Goal: Task Accomplishment & Management: Use online tool/utility

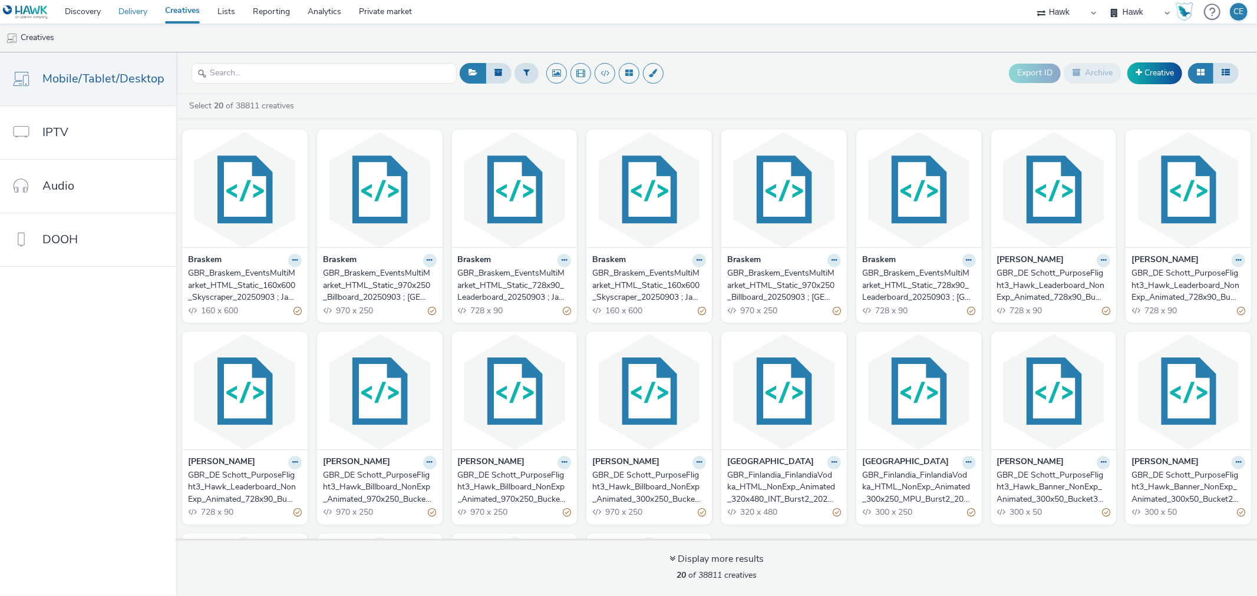
click at [137, 14] on link "Delivery" at bounding box center [133, 12] width 47 height 24
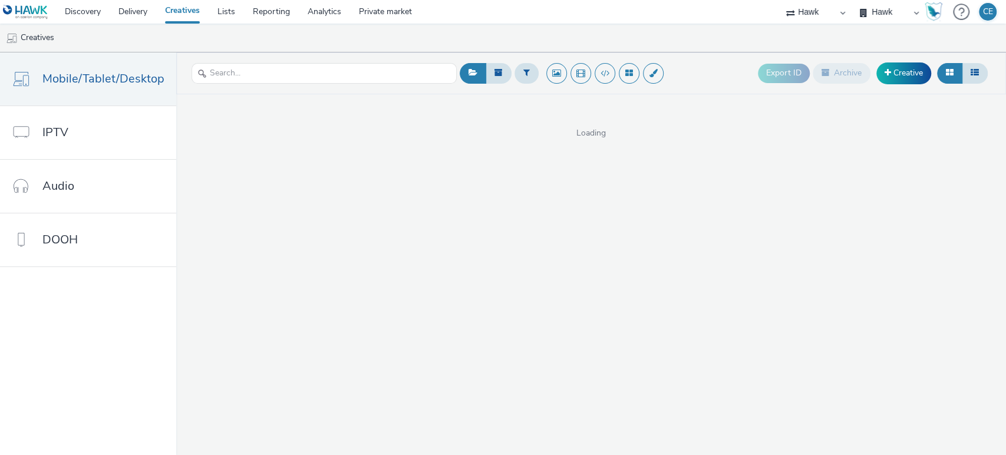
click at [688, 246] on div "Export ID Archive Creative Loading" at bounding box center [591, 253] width 830 height 402
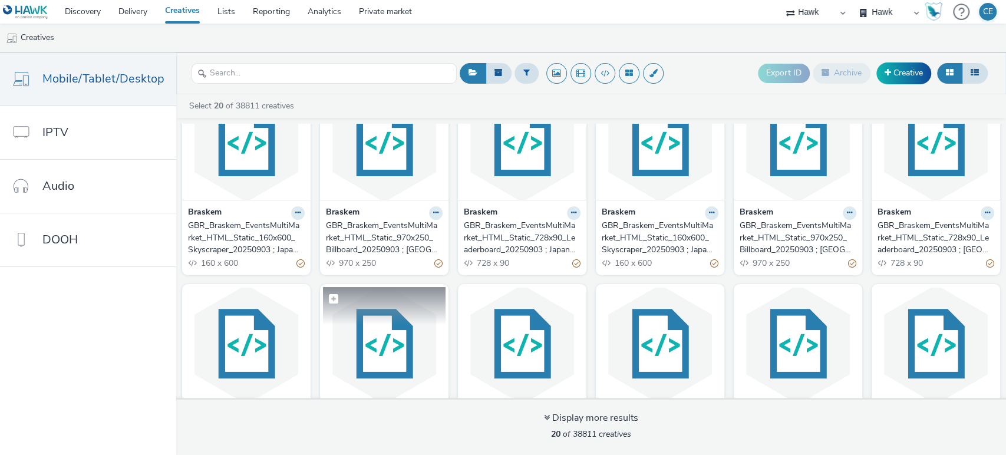
scroll to position [131, 0]
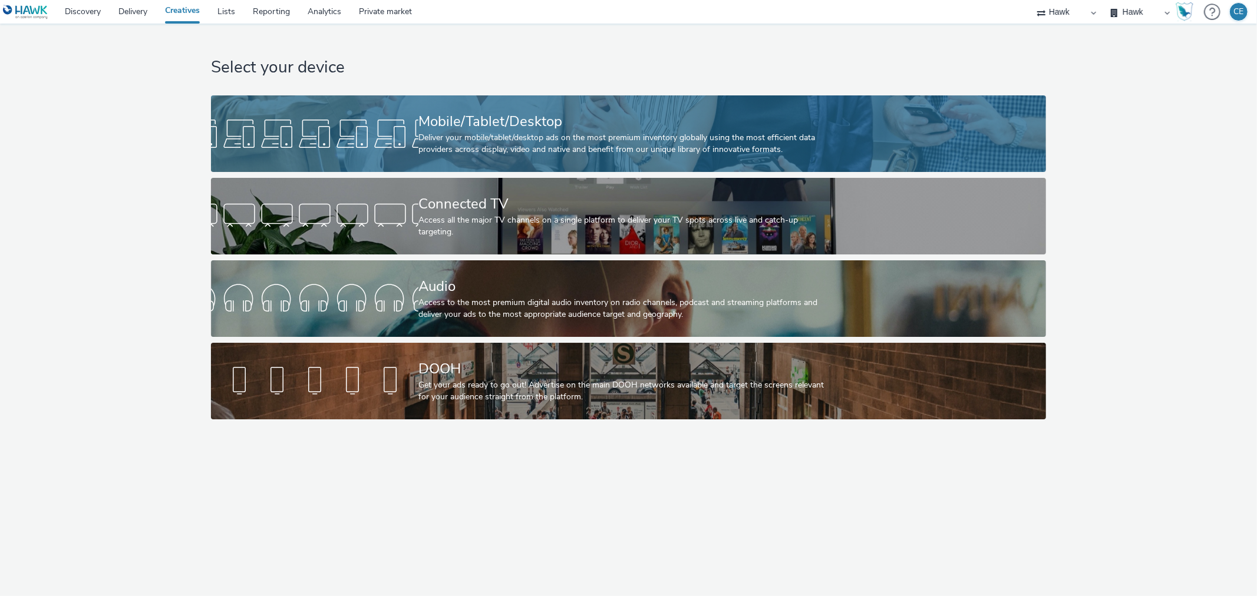
click at [469, 137] on div "Deliver your mobile/tablet/desktop ads on the most premium inventory globally u…" at bounding box center [625, 144] width 415 height 24
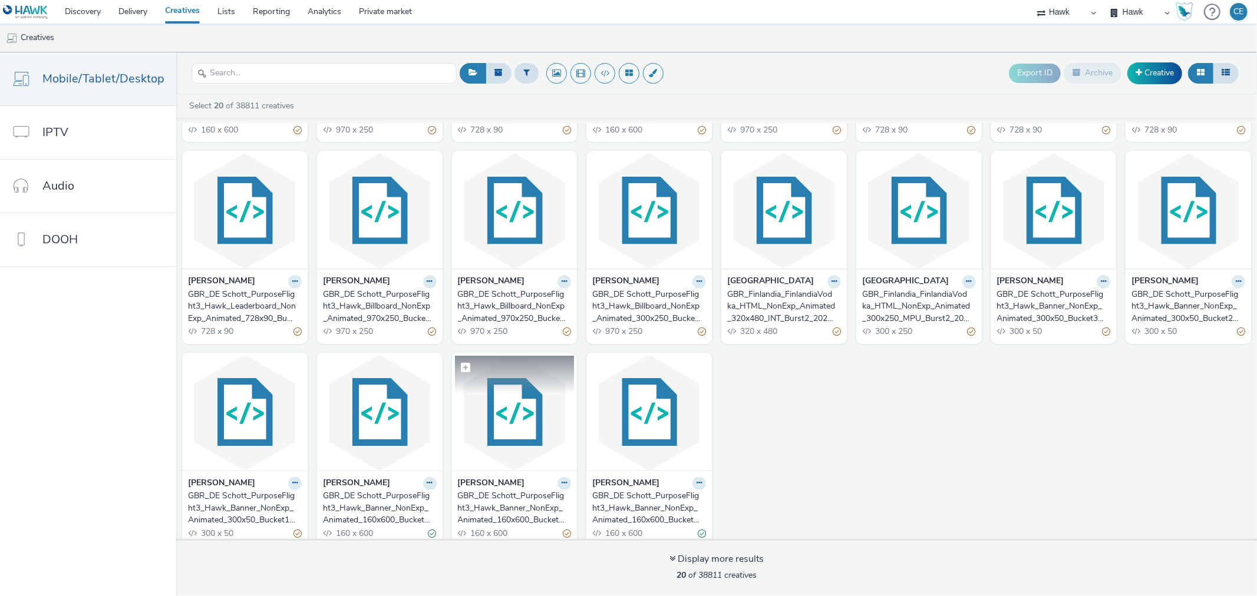
scroll to position [192, 0]
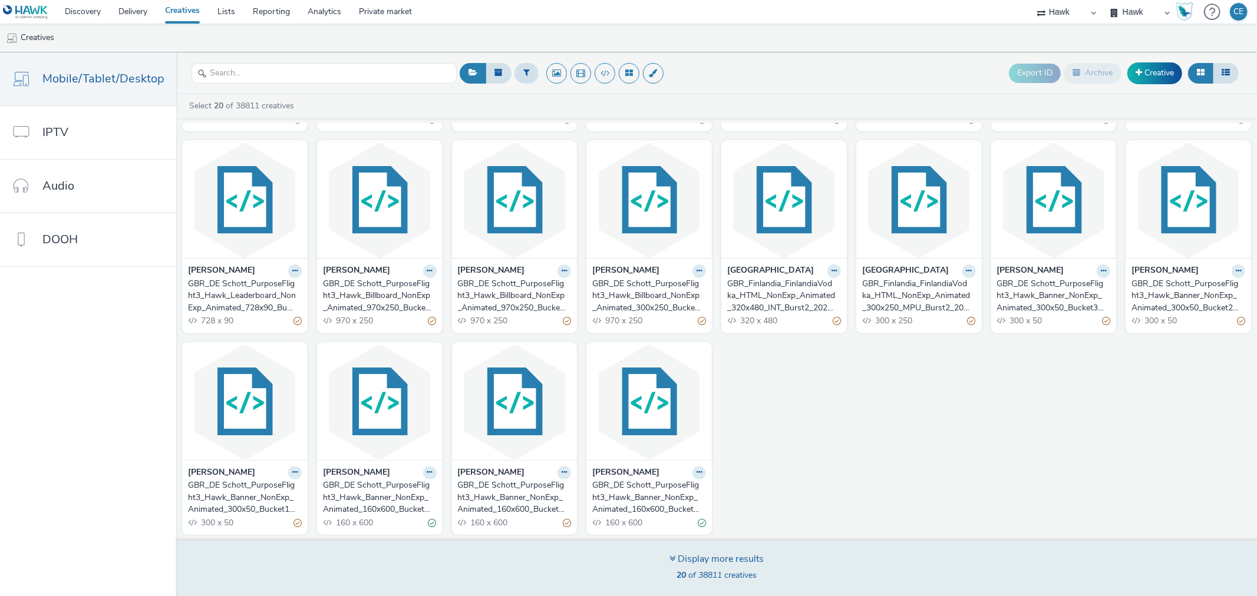
click at [572, 575] on div "Display more results 20 of 38811 creatives" at bounding box center [716, 567] width 1089 height 57
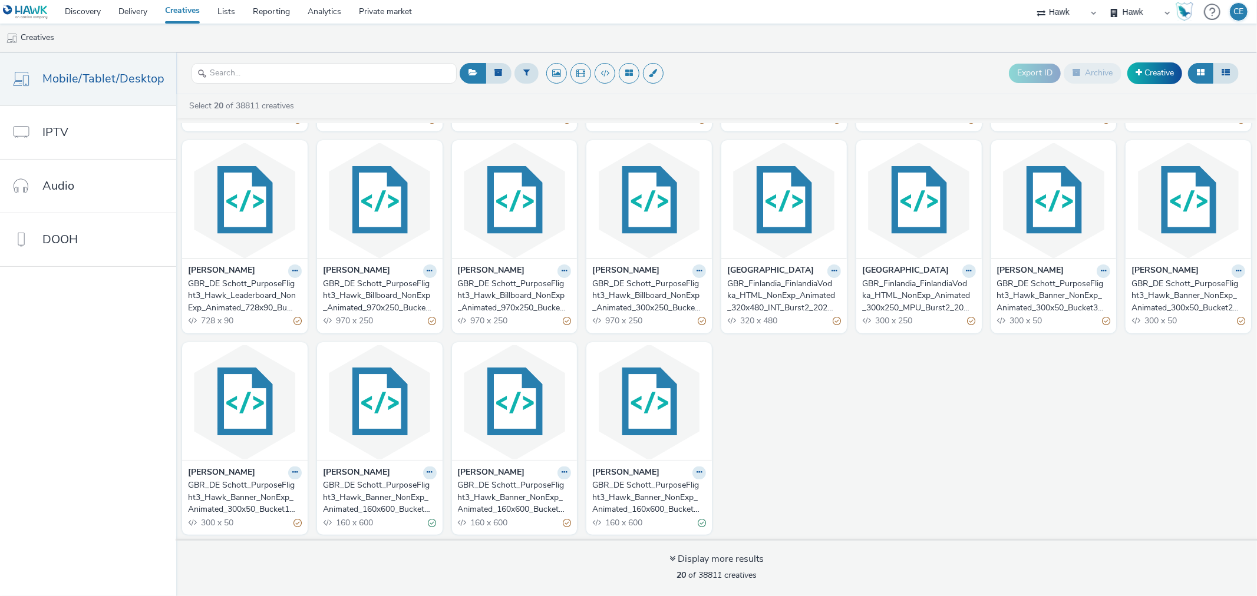
click at [765, 273] on div "Finlandia" at bounding box center [784, 272] width 114 height 14
click at [781, 205] on img at bounding box center [784, 200] width 120 height 115
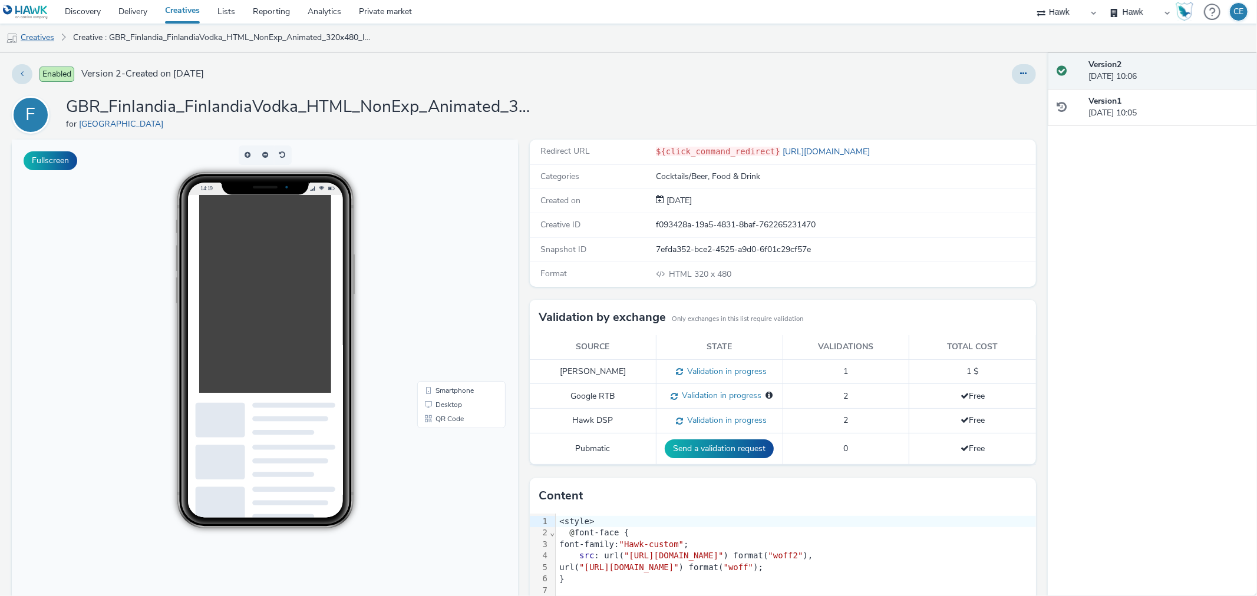
click at [56, 44] on link "Creatives" at bounding box center [30, 38] width 60 height 28
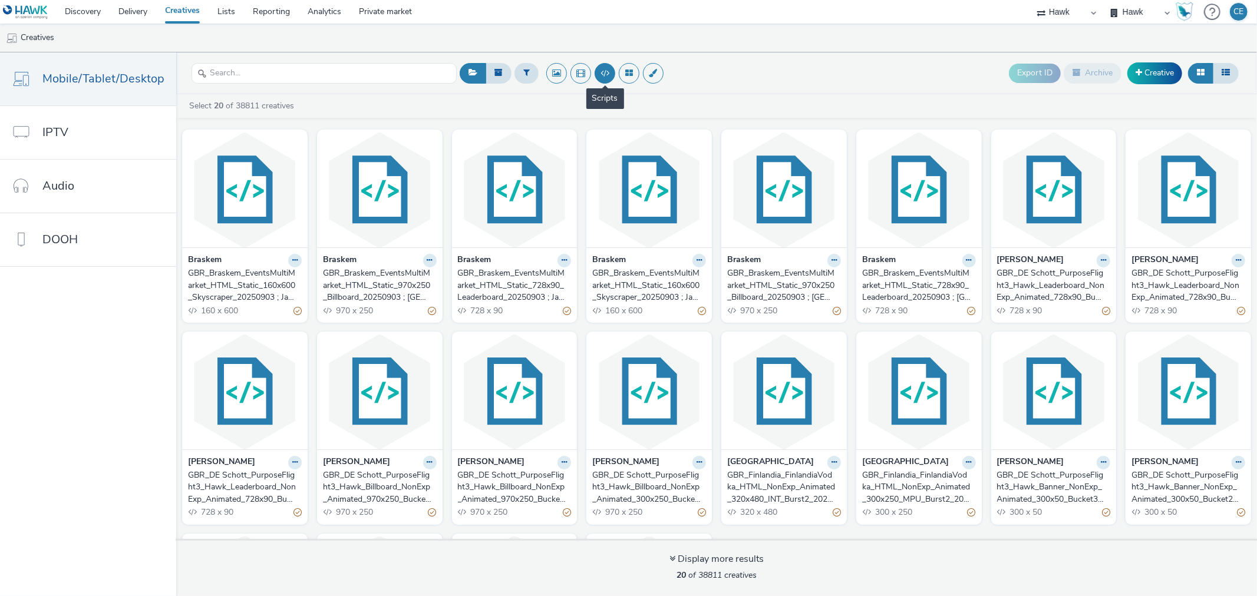
click at [596, 72] on button at bounding box center [605, 73] width 21 height 21
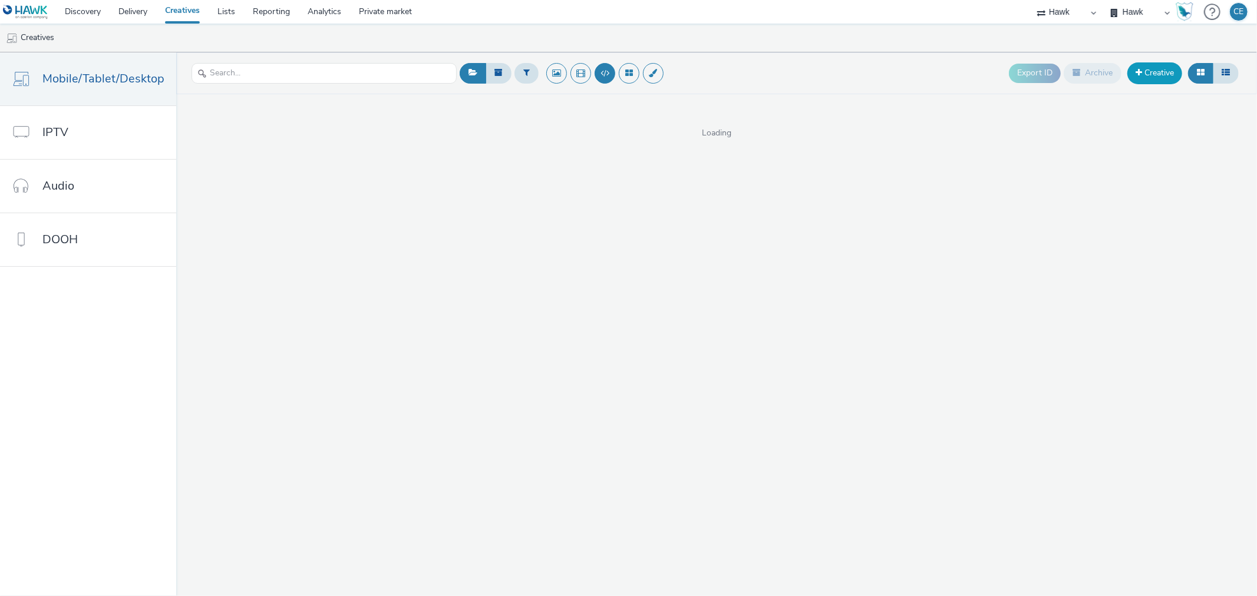
click at [1140, 68] on link "Creative" at bounding box center [1154, 72] width 55 height 21
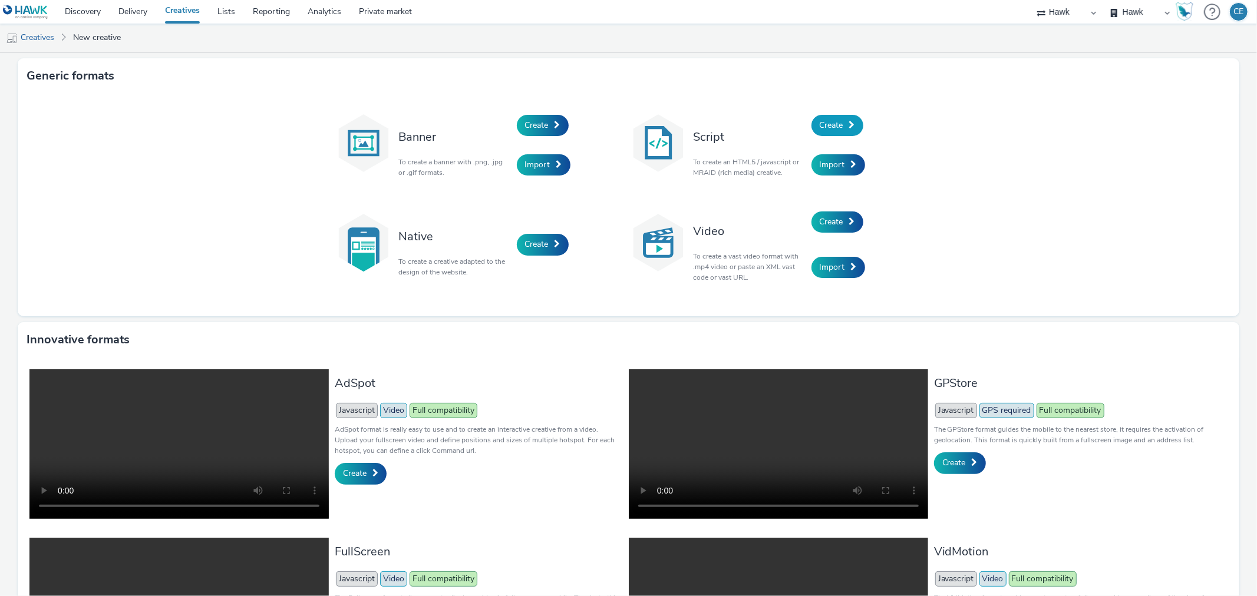
click at [831, 121] on span "Create" at bounding box center [832, 125] width 24 height 11
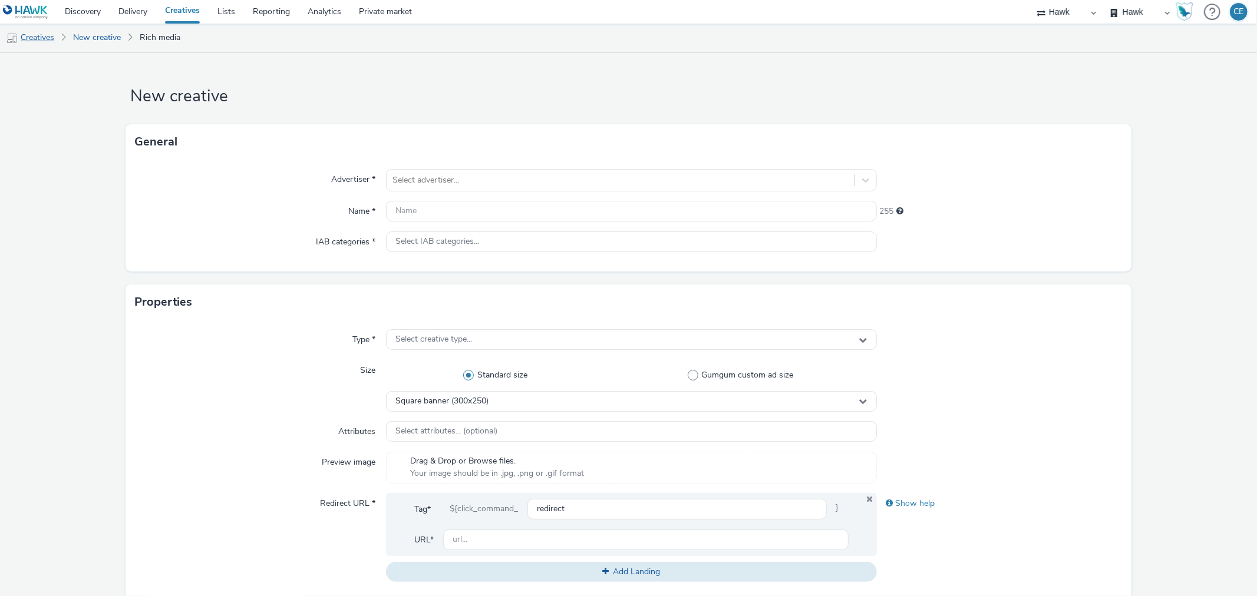
click at [34, 34] on link "Creatives" at bounding box center [30, 38] width 60 height 28
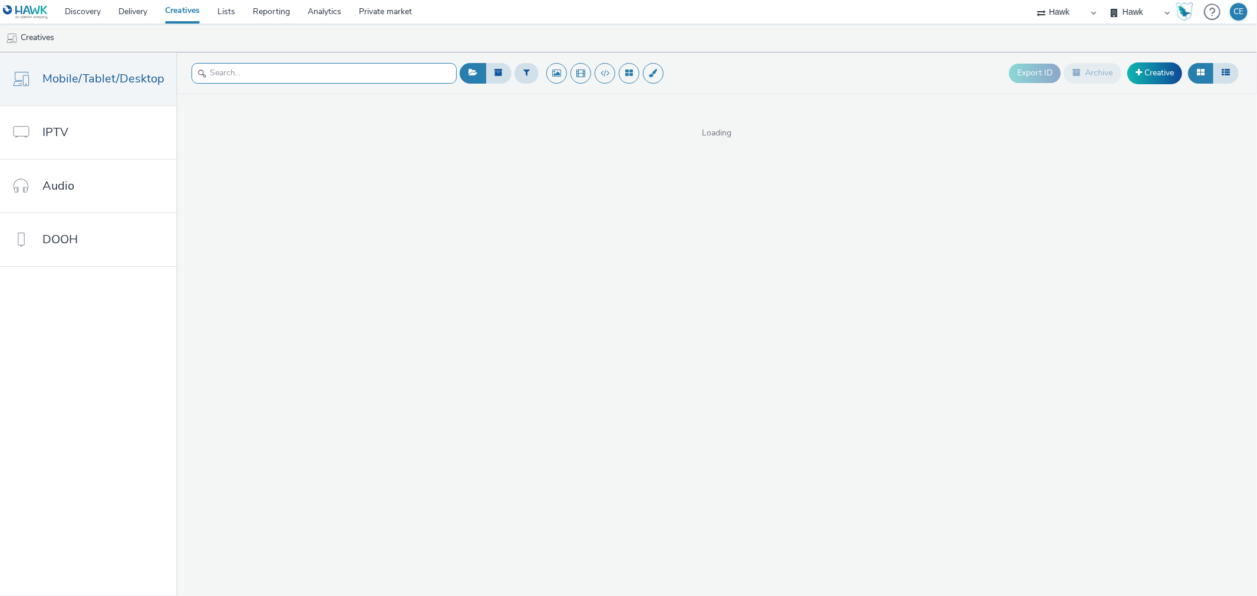
drag, startPoint x: 354, startPoint y: 72, endPoint x: 356, endPoint y: 62, distance: 10.3
click at [354, 72] on input "text" at bounding box center [324, 73] width 265 height 21
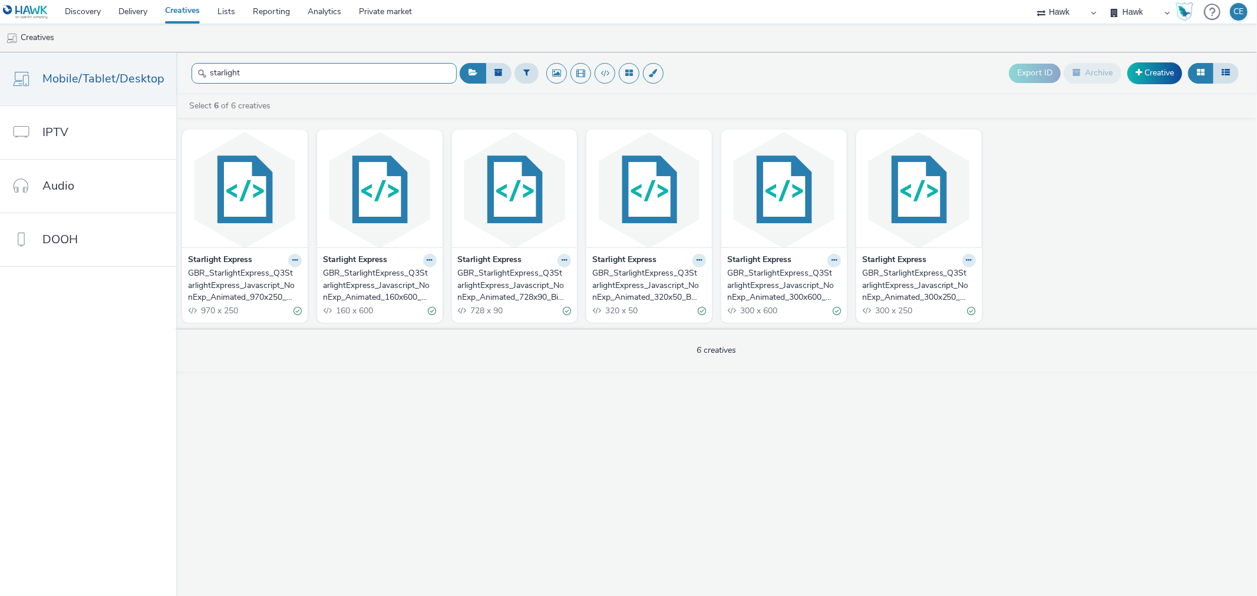
type input "starlight"
click at [615, 277] on div "GBR_StarlightExpress_Q3StarlightExpress_Javascript_NonExp_Animated_320x50_Banne…" at bounding box center [646, 286] width 109 height 36
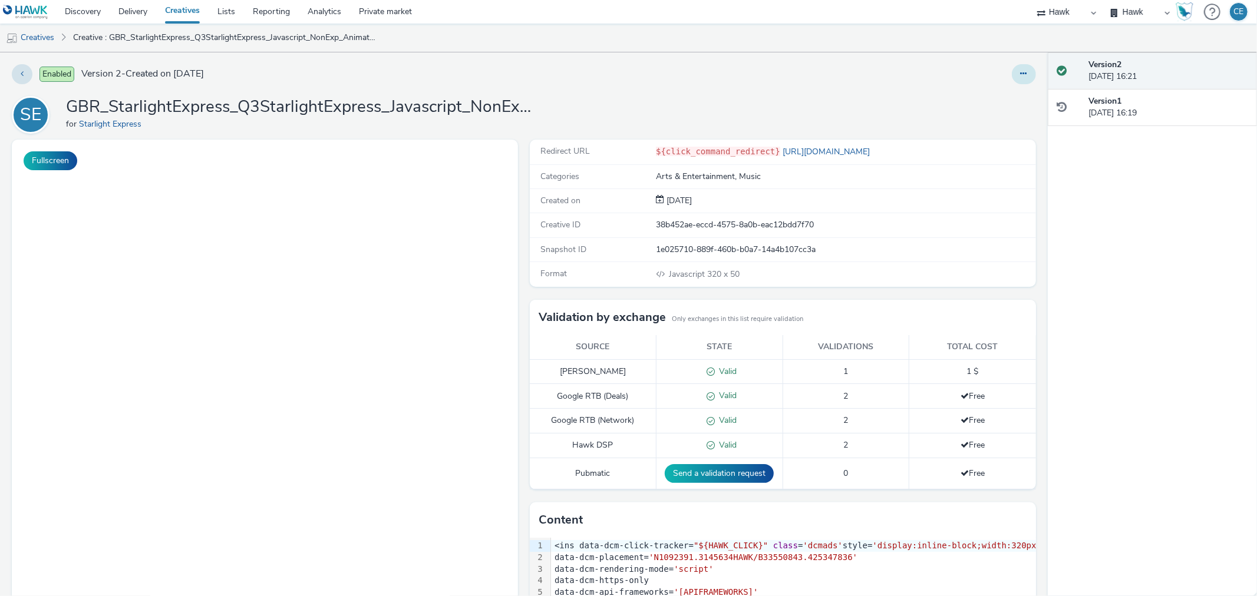
click at [1020, 71] on button at bounding box center [1024, 74] width 24 height 20
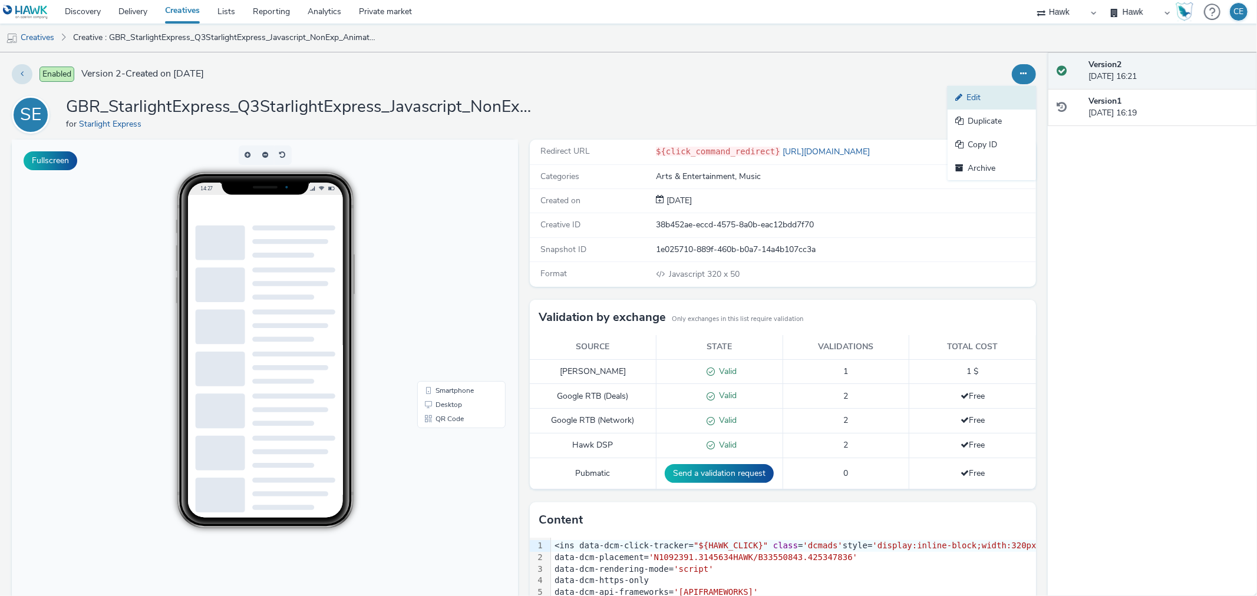
click at [998, 101] on link "Edit" at bounding box center [991, 98] width 88 height 24
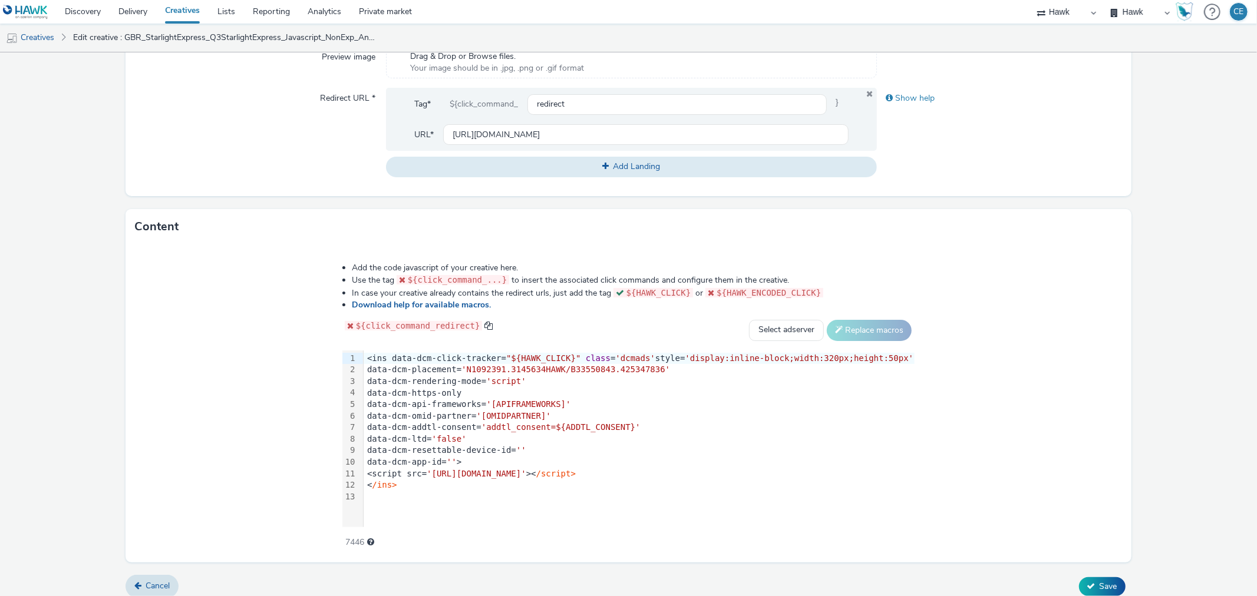
scroll to position [421, 0]
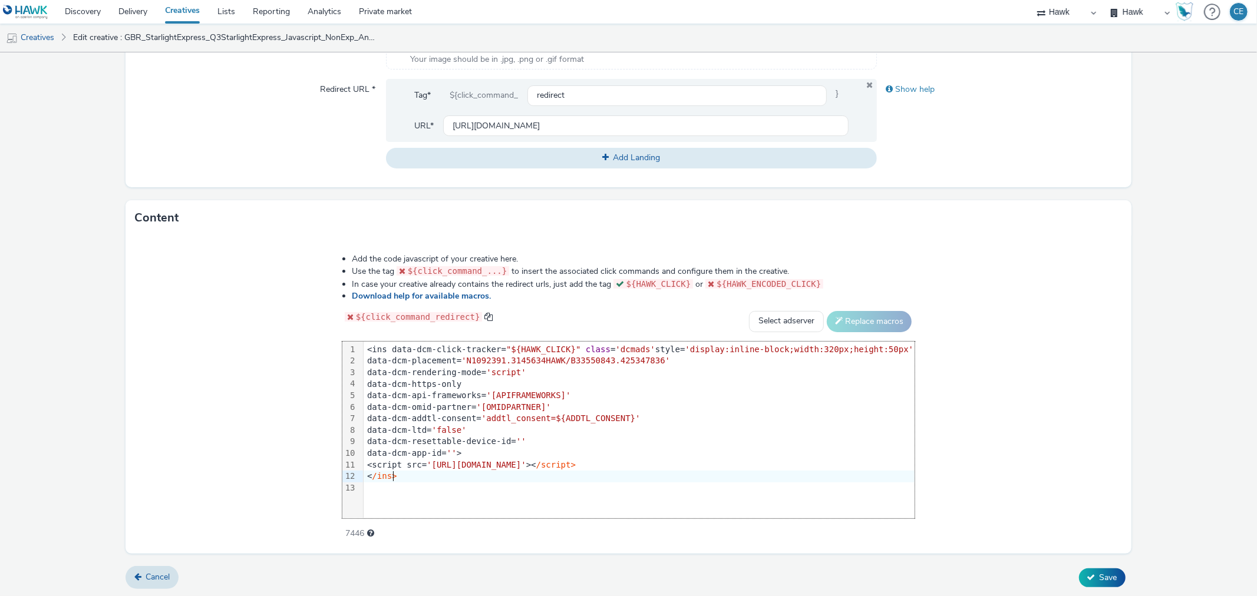
click at [422, 476] on div "< /ins>" at bounding box center [639, 477] width 551 height 12
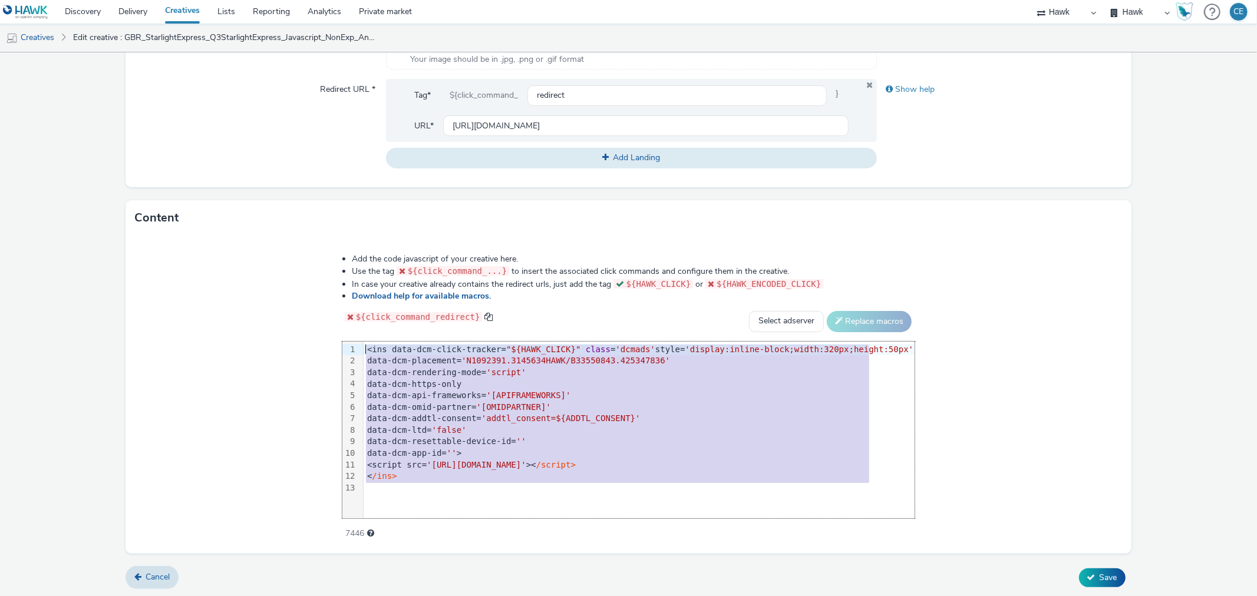
drag, startPoint x: 422, startPoint y: 481, endPoint x: 372, endPoint y: 333, distance: 156.3
click at [372, 333] on div "Add the code javascript of your creative here. Use the tag ${click_command_...}…" at bounding box center [629, 390] width 658 height 290
copy div "<ins data-dcm-click-tracker= "${HAWK_CLICK}" class = 'dcmads' style= 'display:i…"
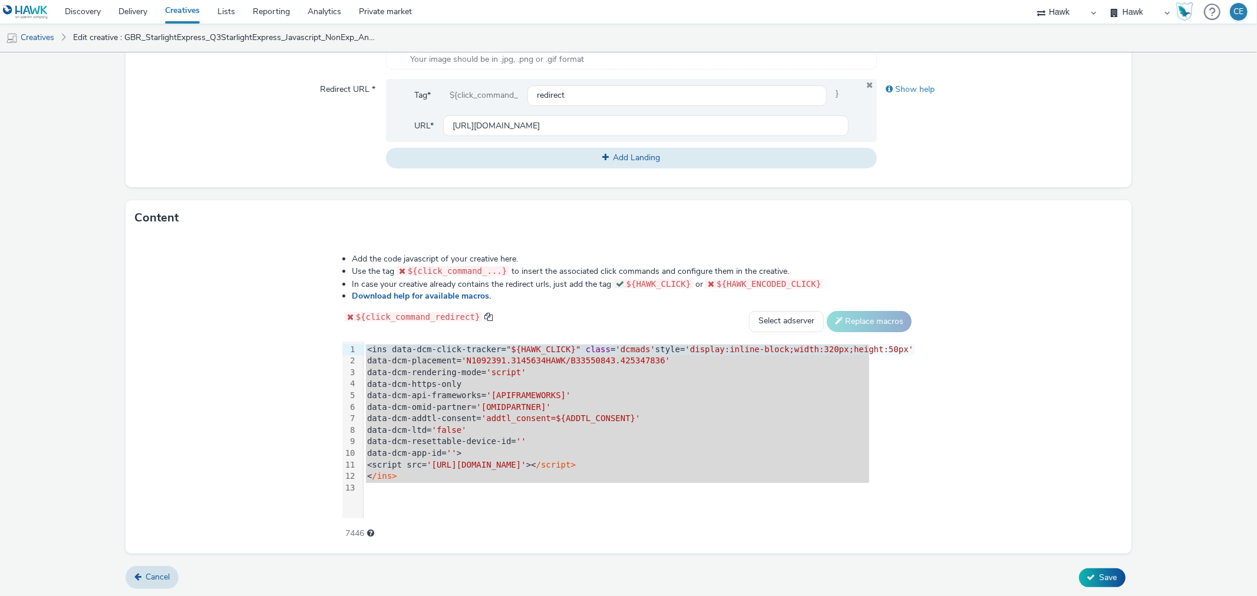
click at [166, 388] on div "Add the code javascript of your creative here. Use the tag ${click_command_...}…" at bounding box center [628, 395] width 1005 height 318
click at [226, 376] on div "Add the code javascript of your creative here. Use the tag ${click_command_...}…" at bounding box center [628, 395] width 1005 height 318
click at [246, 373] on div "Add the code javascript of your creative here. Use the tag ${click_command_...}…" at bounding box center [628, 395] width 1005 height 318
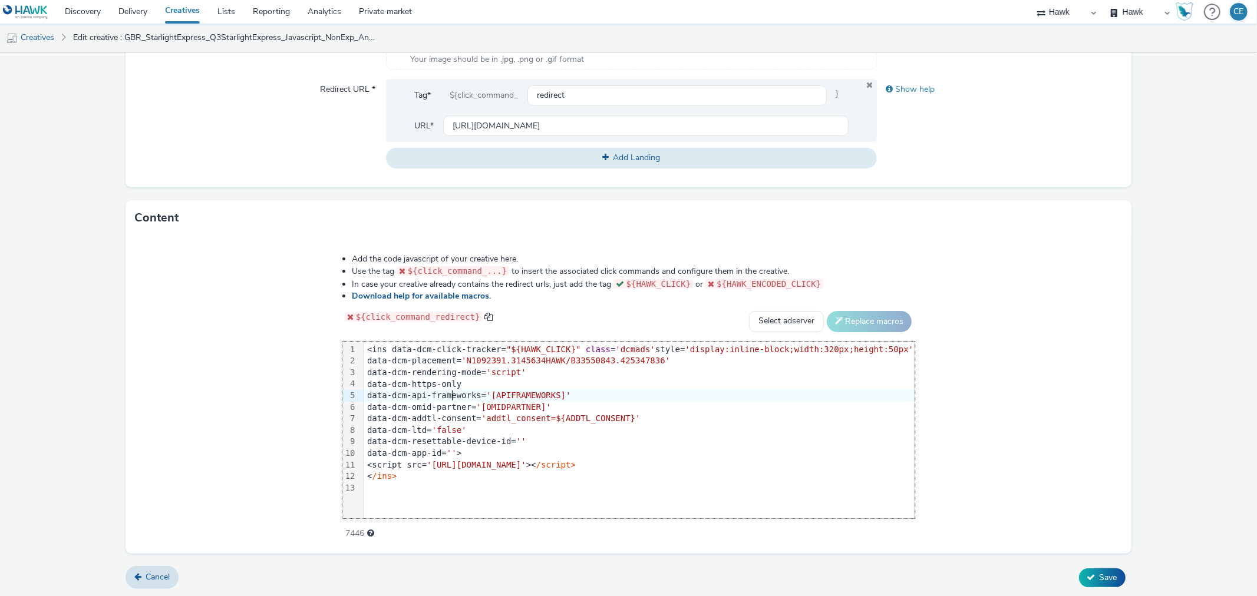
click at [469, 397] on div "data-dcm-api-frameworks= '[APIFRAMEWORKS]'" at bounding box center [639, 396] width 551 height 12
click at [234, 370] on div "Add the code javascript of your creative here. Use the tag ${click_command_...}…" at bounding box center [628, 395] width 1005 height 318
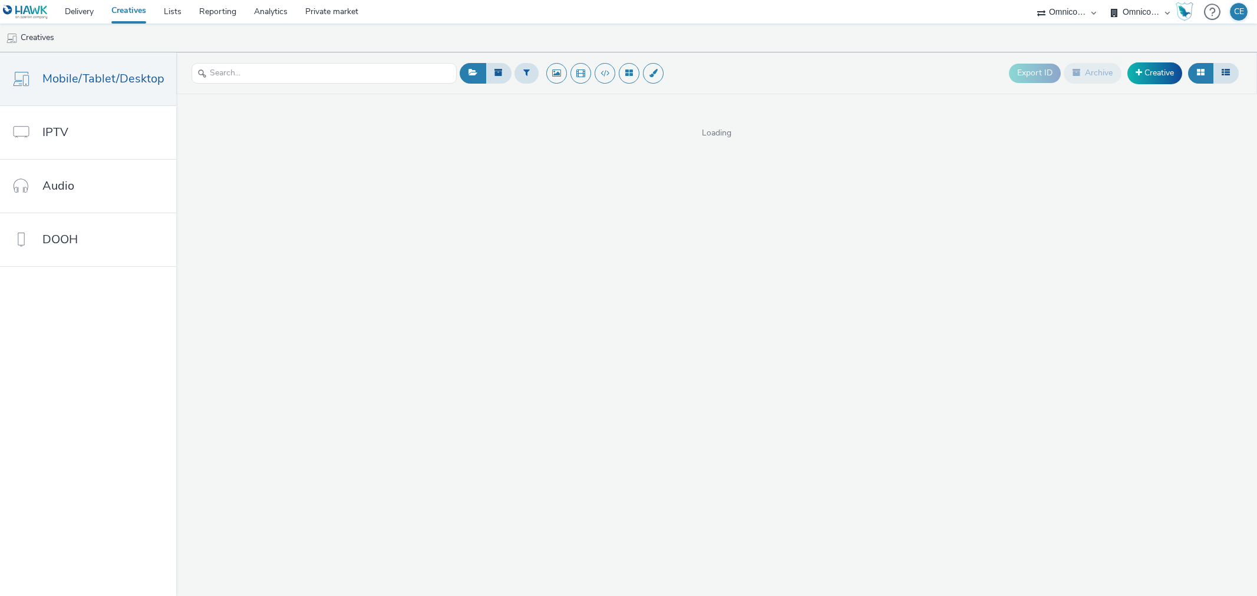
select select "ab85b118-b3fc-4d58-8204-61b74655165f"
select select "74646f0e-81e2-42d0-938d-1e49f1c87be8"
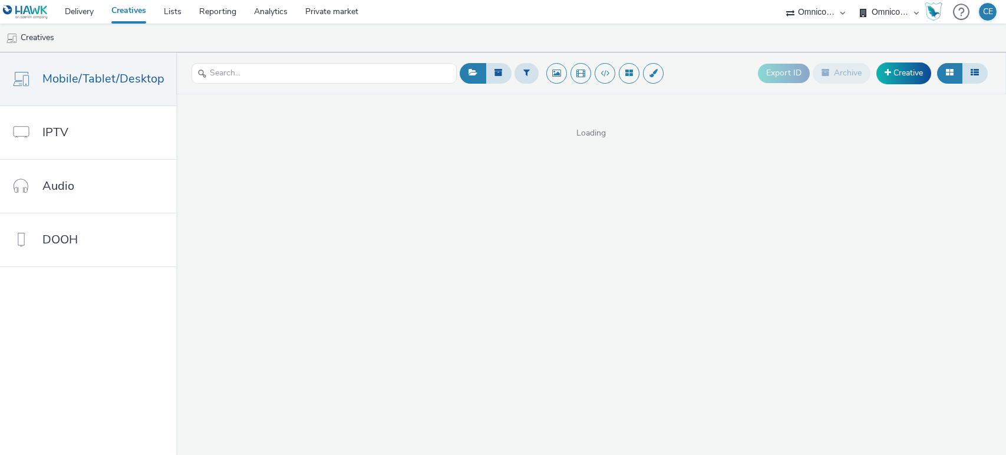
select select "ab85b118-b3fc-4d58-8204-61b74655165f"
select select "74646f0e-81e2-42d0-938d-1e49f1c87be8"
select select "ab85b118-b3fc-4d58-8204-61b74655165f"
select select "74646f0e-81e2-42d0-938d-1e49f1c87be8"
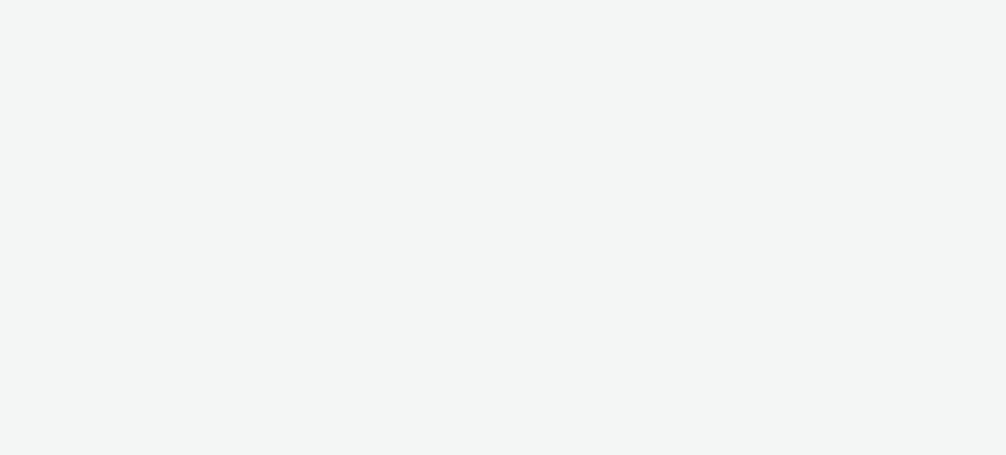
select select "ab85b118-b3fc-4d58-8204-61b74655165f"
select select "74646f0e-81e2-42d0-938d-1e49f1c87be8"
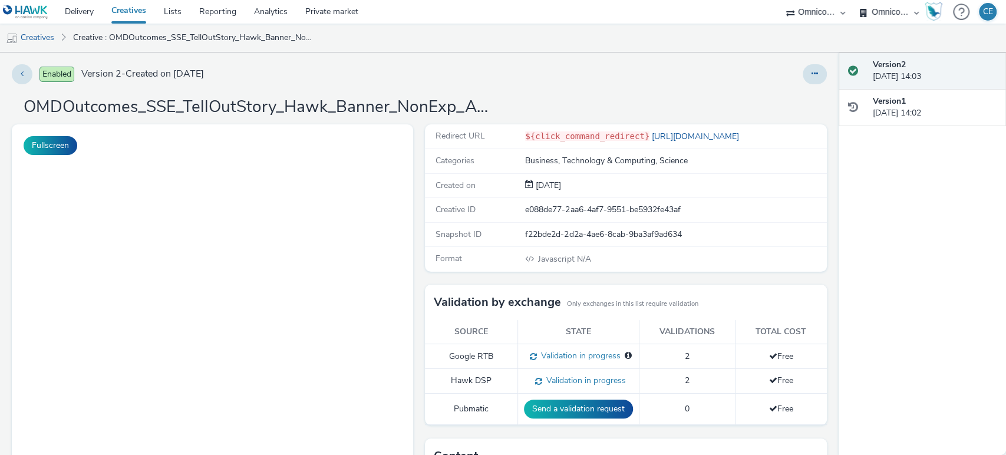
click at [884, 252] on div "Version 2 [DATE] 14:03 Version 1 [DATE] 14:02" at bounding box center [922, 253] width 168 height 402
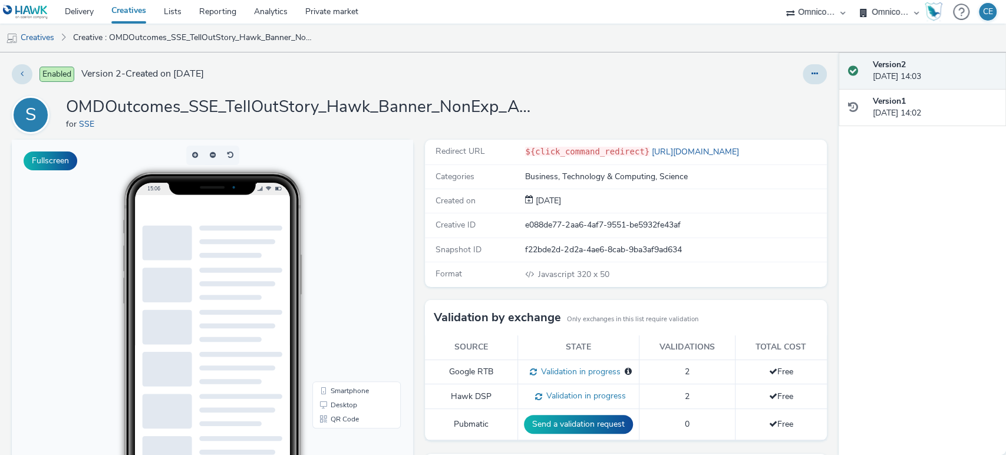
scroll to position [0, 9]
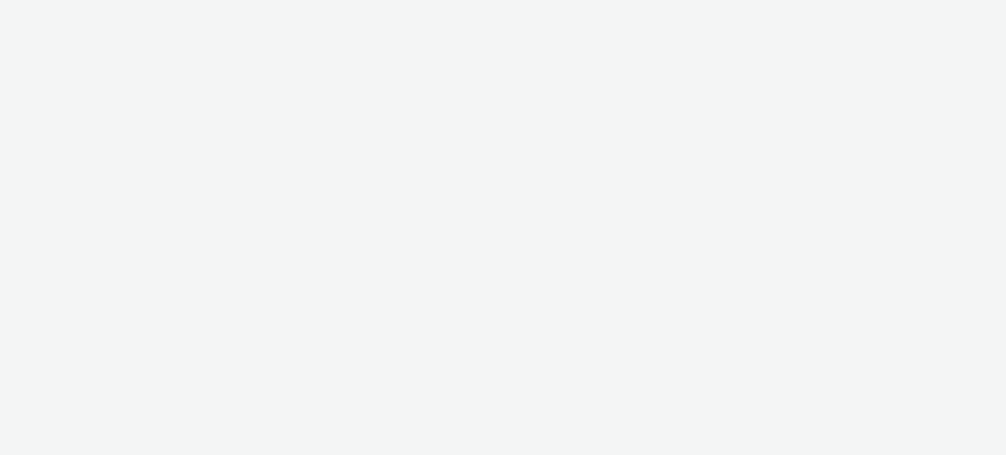
select select "ab85b118-b3fc-4d58-8204-61b74655165f"
select select "74646f0e-81e2-42d0-938d-1e49f1c87be8"
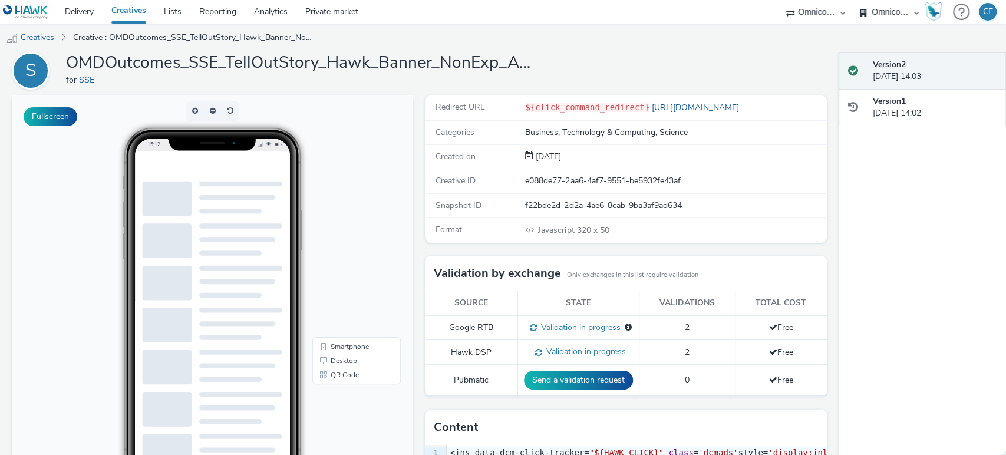
scroll to position [26, 0]
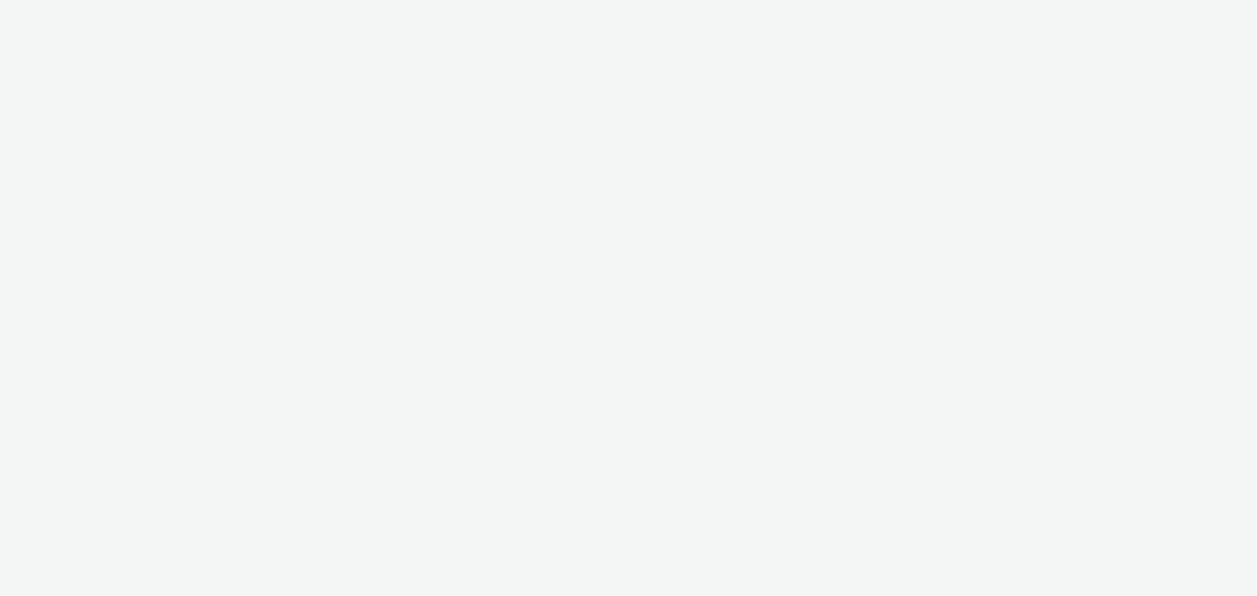
select select "23ac11bc-76f7-45aa-bb6e-913a84dd47ea"
select select "ab85b118-b3fc-4d58-8204-61b74655165f"
select select "74646f0e-81e2-42d0-938d-1e49f1c87be8"
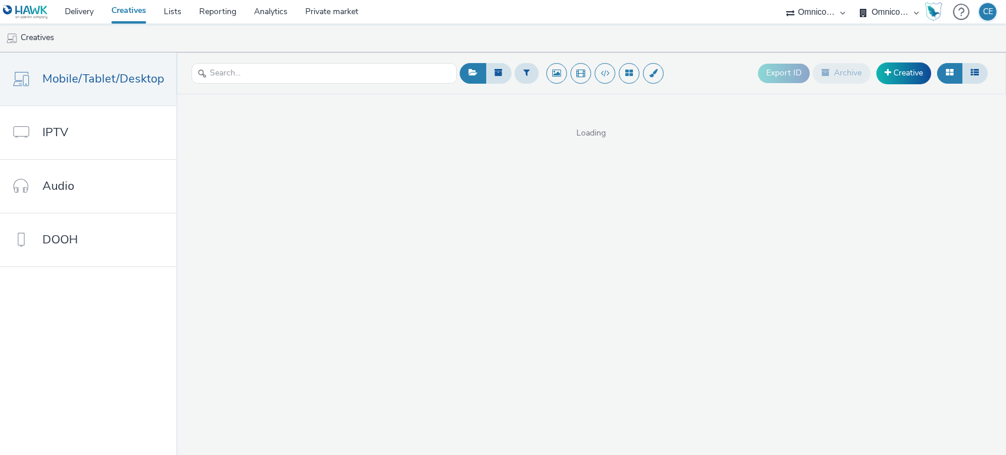
select select "ab85b118-b3fc-4d58-8204-61b74655165f"
select select "74646f0e-81e2-42d0-938d-1e49f1c87be8"
select select "ab85b118-b3fc-4d58-8204-61b74655165f"
select select "74646f0e-81e2-42d0-938d-1e49f1c87be8"
